Goal: Task Accomplishment & Management: Manage account settings

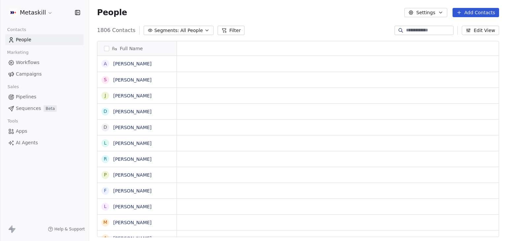
scroll to position [5, 5]
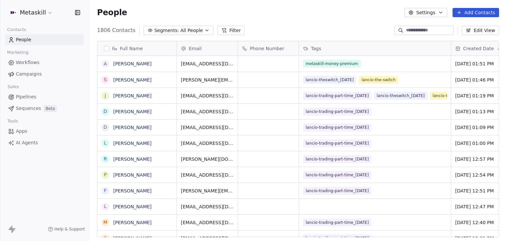
click at [47, 15] on html "Metaskill Contacts People Marketing Workflows Campaigns Sales Pipelines Sequenc…" at bounding box center [253, 120] width 507 height 241
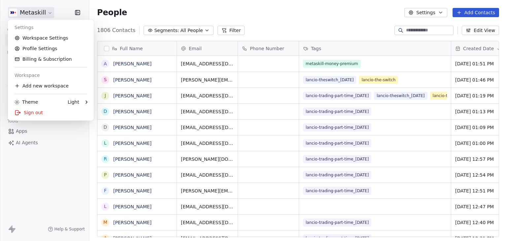
click at [250, 22] on html "Metaskill Contacts People Marketing Workflows Campaigns Sales Pipelines Sequenc…" at bounding box center [253, 120] width 507 height 241
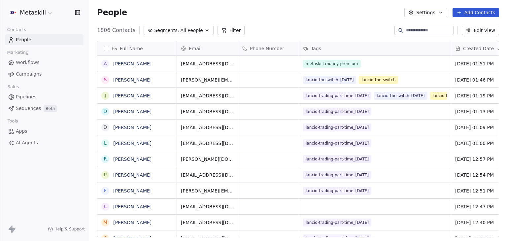
click at [30, 72] on span "Campaigns" at bounding box center [29, 74] width 26 height 7
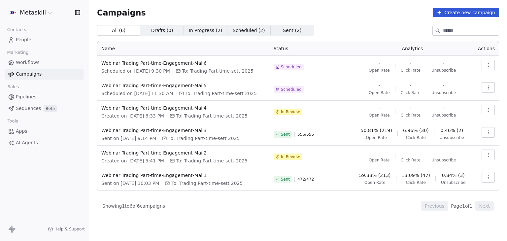
click at [26, 64] on span "Workflows" at bounding box center [28, 62] width 24 height 7
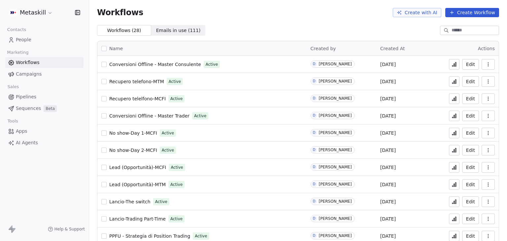
click at [35, 74] on span "Campaigns" at bounding box center [29, 74] width 26 height 7
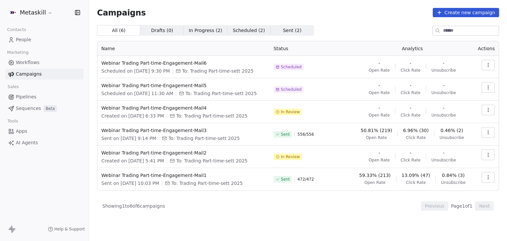
click at [41, 14] on html "Metaskill Contacts People Marketing Workflows Campaigns Sales Pipelines Sequenc…" at bounding box center [253, 120] width 507 height 241
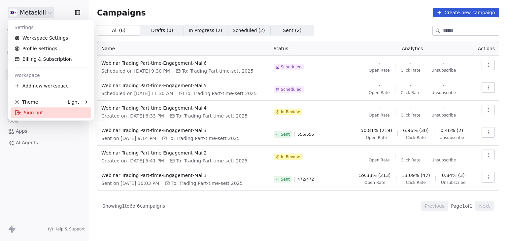
click at [41, 110] on div "Sign out" at bounding box center [51, 112] width 81 height 11
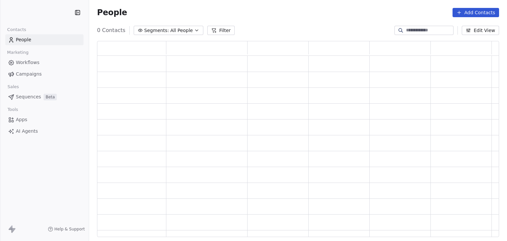
scroll to position [191, 397]
